Goal: Check status: Check status

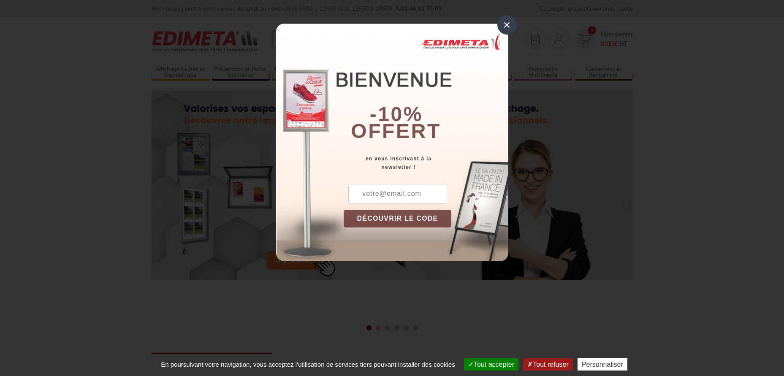
click at [504, 27] on div "×" at bounding box center [507, 24] width 19 height 19
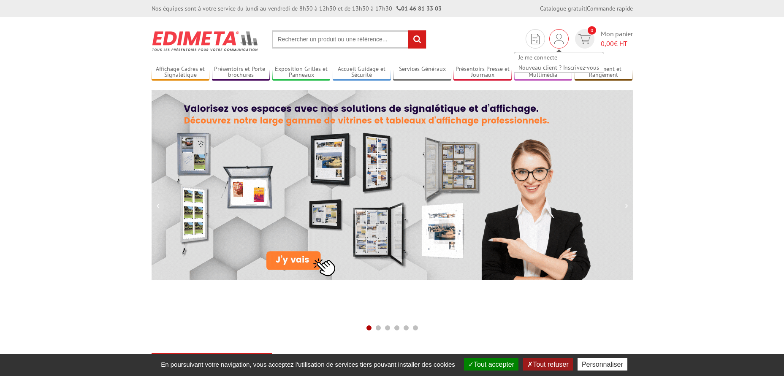
click at [560, 38] on img at bounding box center [559, 39] width 9 height 10
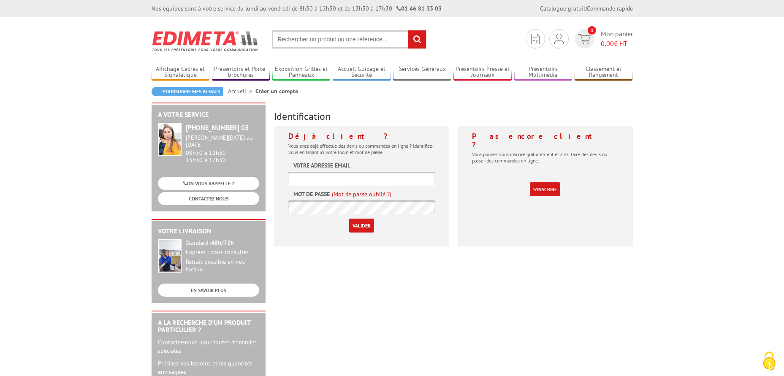
click at [337, 179] on input "text" at bounding box center [362, 179] width 147 height 14
type input "[PERSON_NAME][EMAIL_ADDRESS][DOMAIN_NAME]"
click at [360, 192] on link "(Mot de passe oublié ?)" at bounding box center [362, 194] width 60 height 8
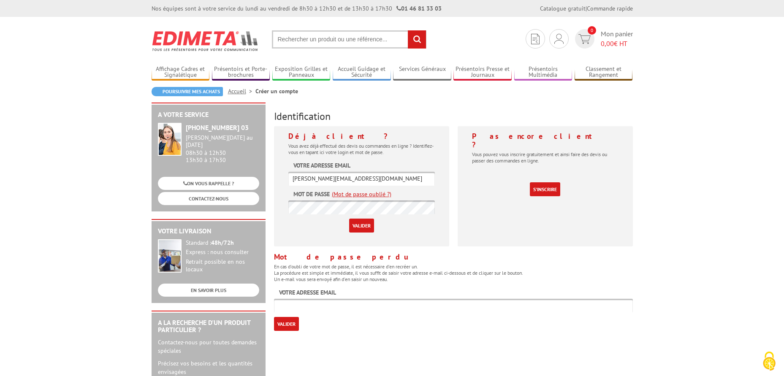
click at [295, 311] on input "text" at bounding box center [453, 306] width 359 height 14
type input "[PERSON_NAME][EMAIL_ADDRESS][DOMAIN_NAME]"
click at [292, 324] on input "Valider" at bounding box center [286, 324] width 25 height 14
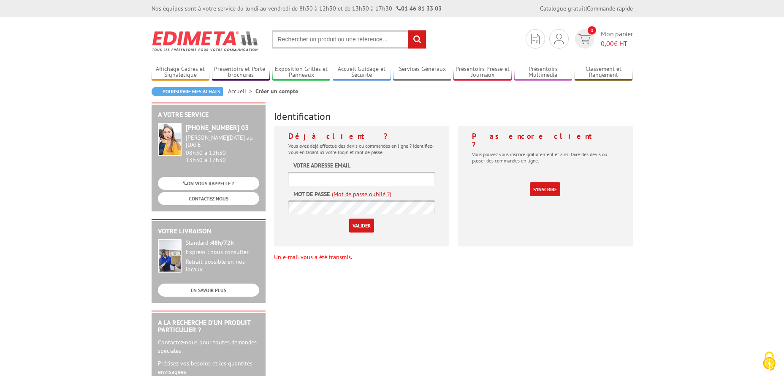
click at [349, 183] on input "text" at bounding box center [362, 179] width 147 height 14
type input "[PERSON_NAME][EMAIL_ADDRESS][DOMAIN_NAME]"
click at [369, 229] on input "Valider" at bounding box center [361, 226] width 25 height 14
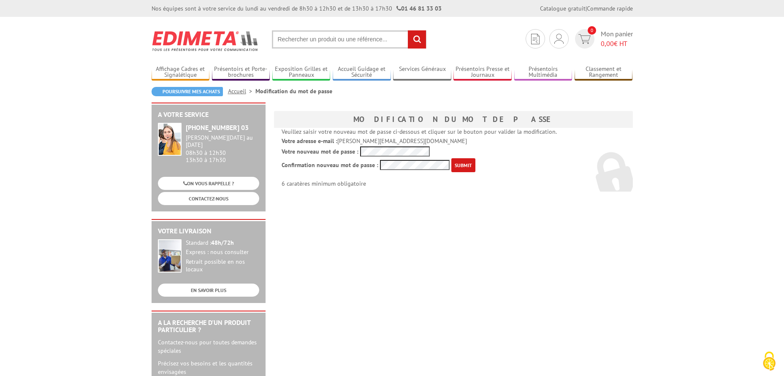
click at [332, 158] on div "Veuillez saisir votre nouveau mot de passe ci-dessous et cliquer sur le bouton …" at bounding box center [453, 160] width 359 height 64
click at [459, 162] on input "submit" at bounding box center [464, 165] width 24 height 14
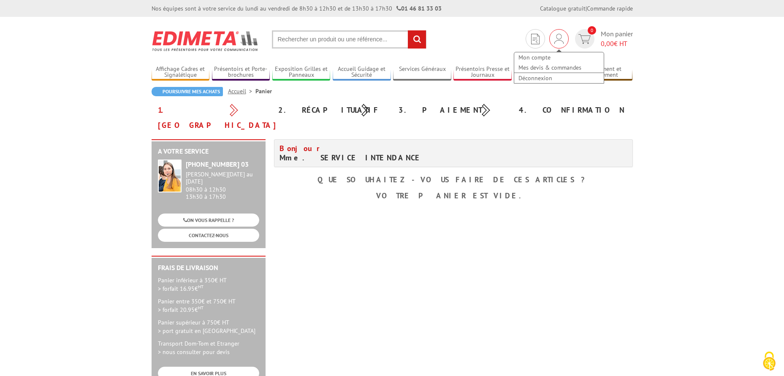
click at [558, 35] on img at bounding box center [559, 39] width 9 height 10
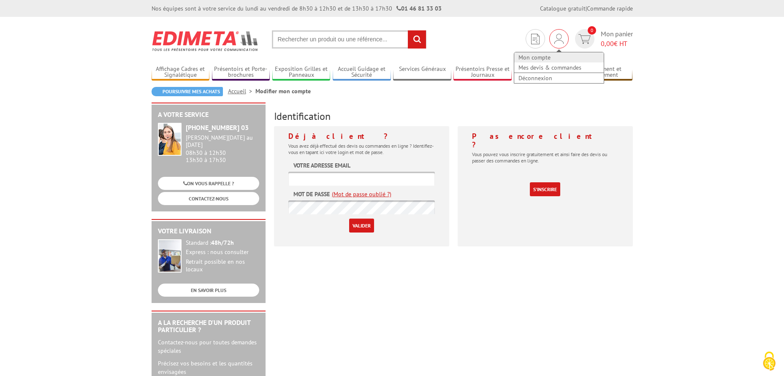
type input "[PERSON_NAME][EMAIL_ADDRESS][DOMAIN_NAME]"
click at [547, 55] on link "Mon compte" at bounding box center [560, 57] width 90 height 10
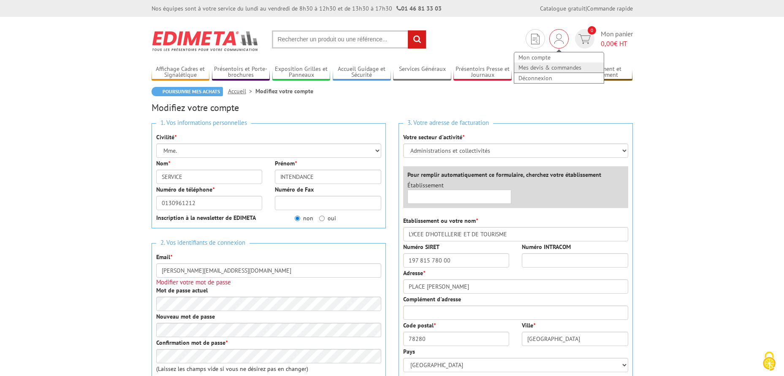
click at [558, 70] on link "Mes devis & commandes" at bounding box center [560, 68] width 90 height 10
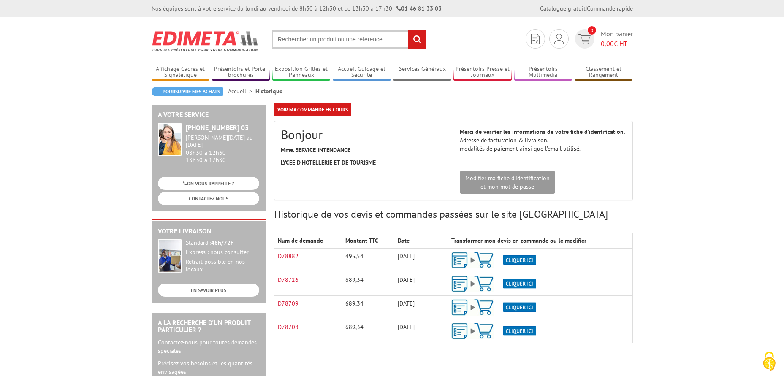
click at [519, 257] on img at bounding box center [494, 260] width 85 height 16
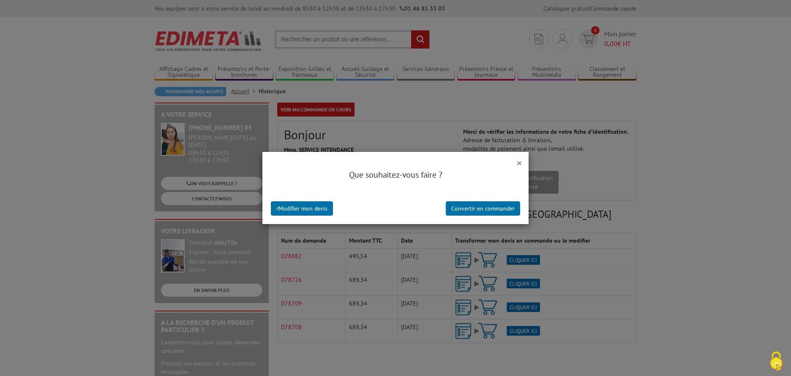
click at [518, 165] on div "Que souhaitez-vous faire ?" at bounding box center [395, 179] width 266 height 29
click at [517, 160] on button "×" at bounding box center [519, 163] width 6 height 11
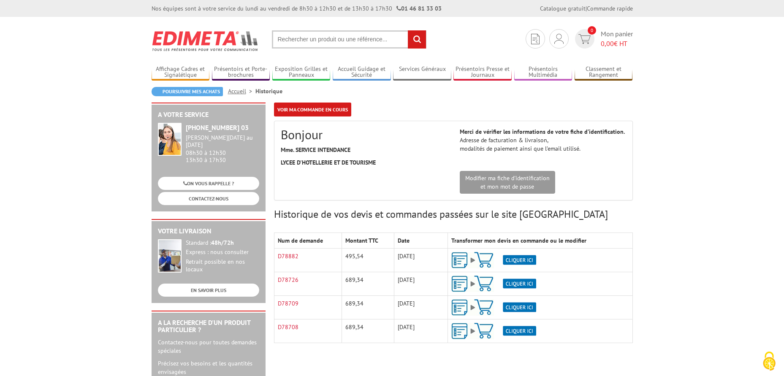
click at [490, 256] on img at bounding box center [494, 260] width 85 height 16
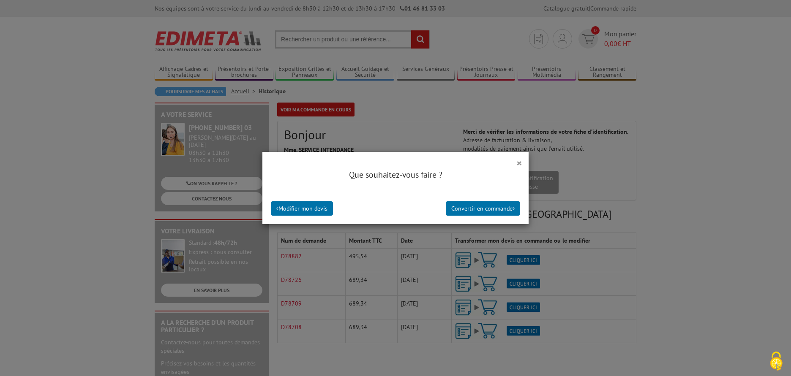
click at [517, 163] on button "×" at bounding box center [519, 163] width 6 height 11
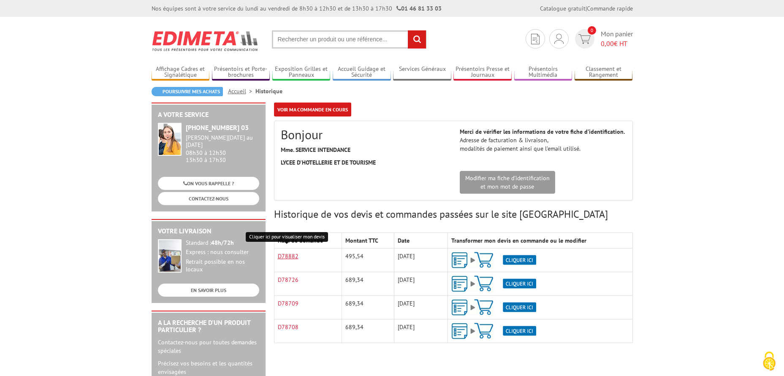
click at [284, 256] on link "D78882" at bounding box center [288, 257] width 21 height 8
click at [359, 258] on td "495,54" at bounding box center [368, 261] width 52 height 24
click at [457, 256] on img at bounding box center [494, 260] width 85 height 16
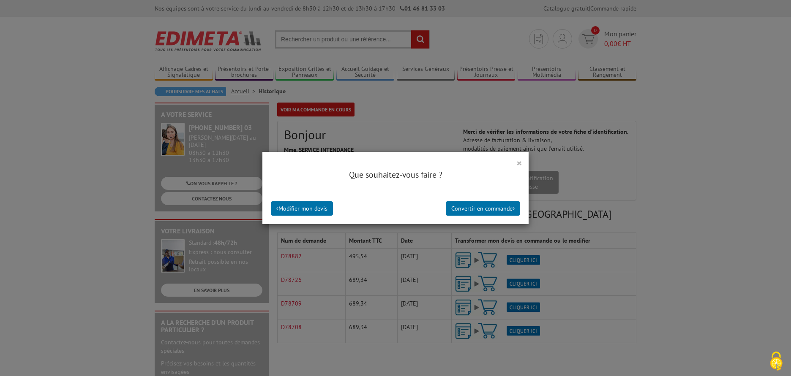
click at [516, 163] on button "×" at bounding box center [519, 163] width 6 height 11
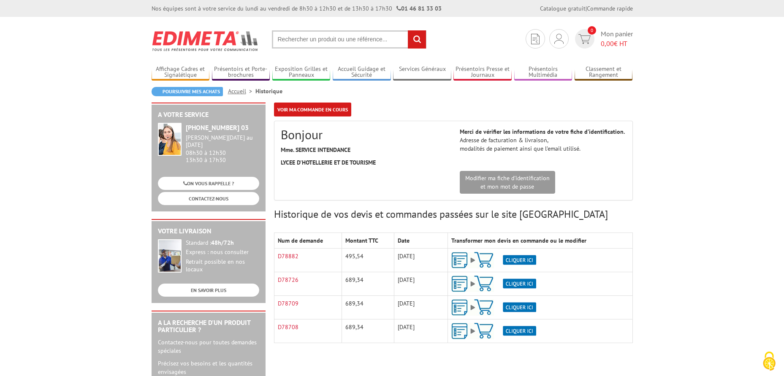
click at [319, 38] on input "text" at bounding box center [349, 39] width 155 height 18
click at [317, 38] on input "text" at bounding box center [349, 39] width 155 height 18
type input "cadro clic"
click at [408, 30] on input "rechercher" at bounding box center [417, 39] width 18 height 18
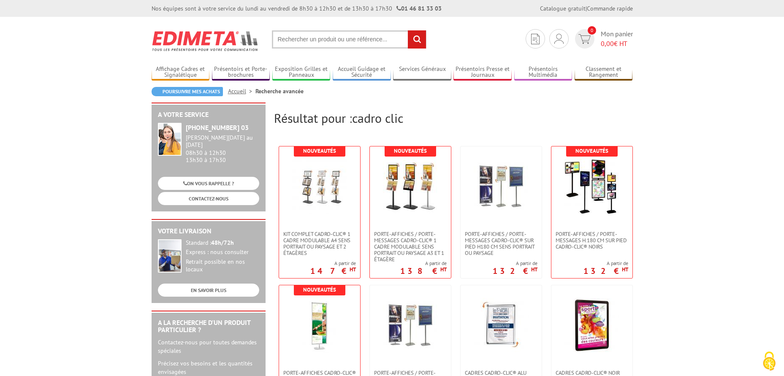
click at [351, 44] on input "text" at bounding box center [349, 39] width 155 height 18
type input "cadro clic A3"
click at [417, 37] on input "rechercher" at bounding box center [417, 39] width 18 height 18
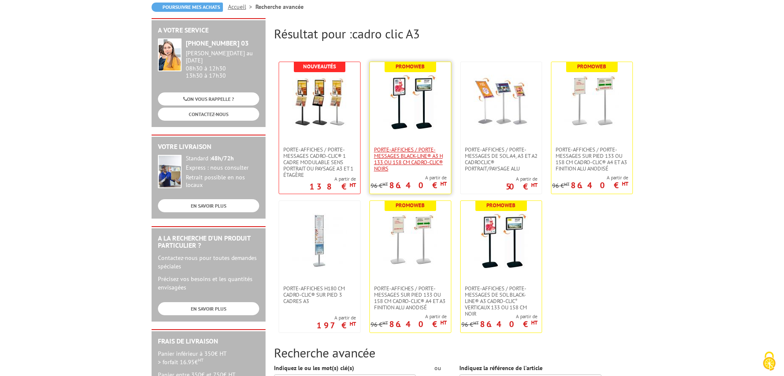
scroll to position [127, 0]
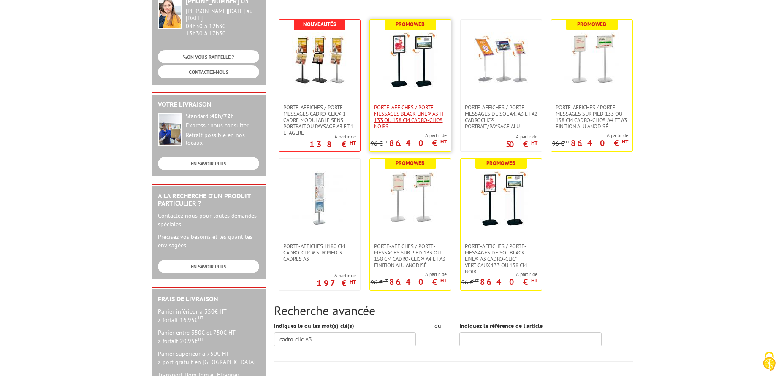
click at [408, 106] on span "Porte-affiches / Porte-messages Black-Line® A3 H 133 ou 158 cm Cadro-Clic® noirs" at bounding box center [410, 116] width 73 height 25
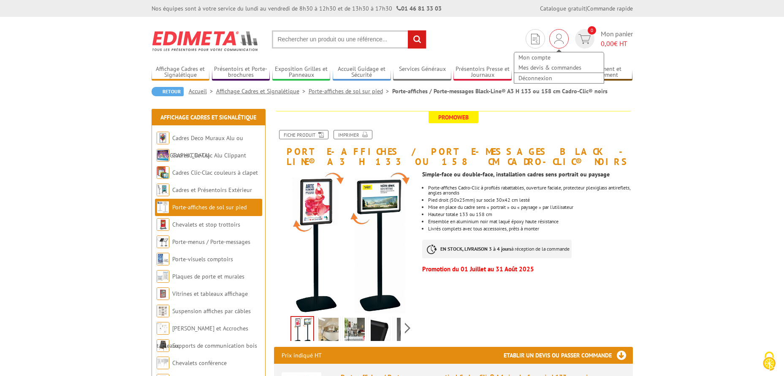
click at [561, 38] on img at bounding box center [559, 39] width 9 height 10
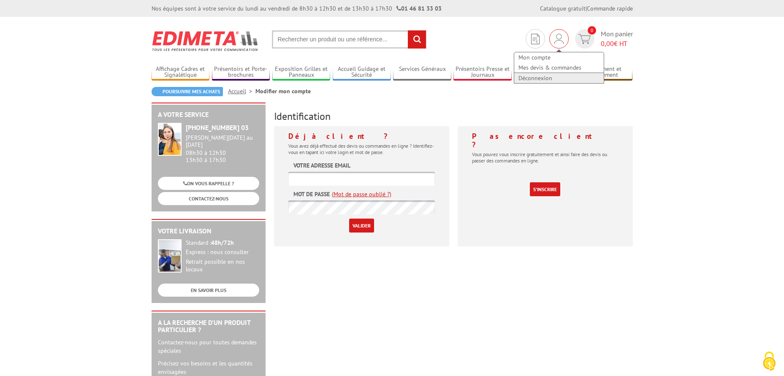
type input "[PERSON_NAME][EMAIL_ADDRESS][DOMAIN_NAME]"
click at [540, 78] on link "Déconnexion" at bounding box center [560, 78] width 90 height 10
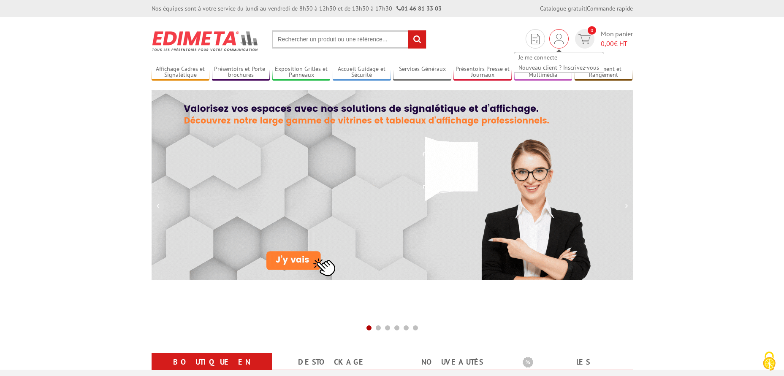
click at [556, 38] on img at bounding box center [559, 39] width 9 height 10
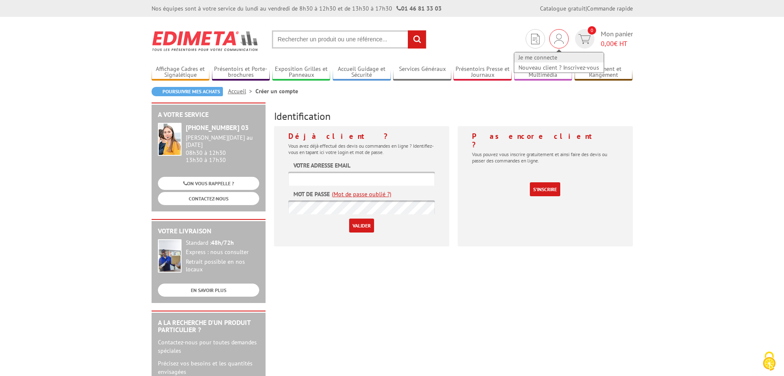
type input "helene.dijoux@ac-versailles.fr"
click at [545, 56] on link "Je me connecte" at bounding box center [560, 57] width 90 height 10
type input "[PERSON_NAME][EMAIL_ADDRESS][DOMAIN_NAME]"
click at [349, 224] on input "Valider" at bounding box center [361, 226] width 25 height 14
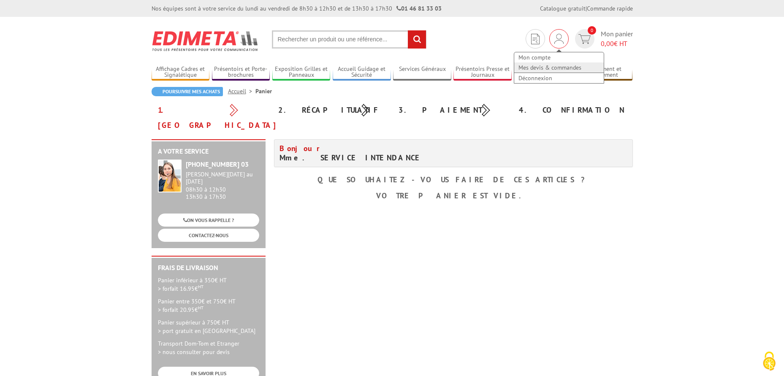
click at [547, 68] on link "Mes devis & commandes" at bounding box center [560, 68] width 90 height 10
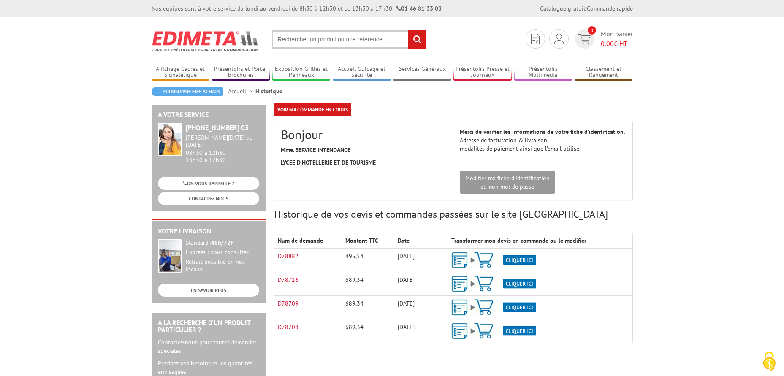
click at [516, 261] on img at bounding box center [494, 260] width 85 height 16
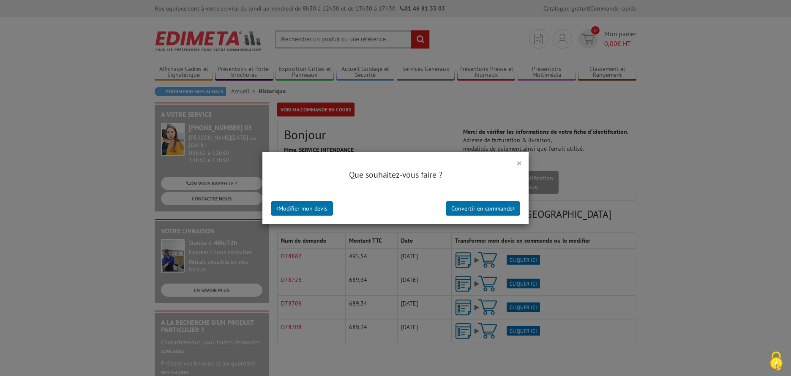
click at [516, 161] on button "×" at bounding box center [519, 163] width 6 height 11
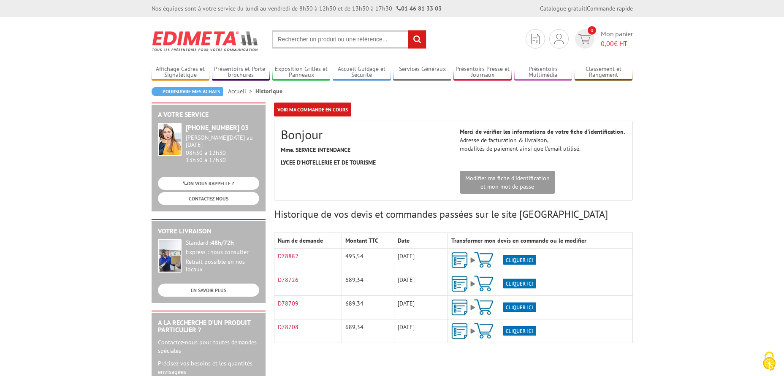
click at [360, 255] on td "495,54" at bounding box center [368, 261] width 52 height 24
click at [305, 263] on td "D78882" at bounding box center [308, 261] width 68 height 24
click at [283, 259] on link "D78882" at bounding box center [288, 257] width 21 height 8
click at [540, 75] on link "Déconnexion" at bounding box center [560, 78] width 90 height 10
